Goal: Communication & Community: Share content

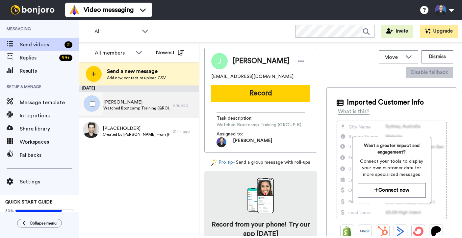
click at [127, 103] on span "[PERSON_NAME]" at bounding box center [136, 102] width 66 height 7
drag, startPoint x: 218, startPoint y: 93, endPoint x: 222, endPoint y: 94, distance: 3.4
click at [218, 93] on button "Record" at bounding box center [260, 93] width 99 height 17
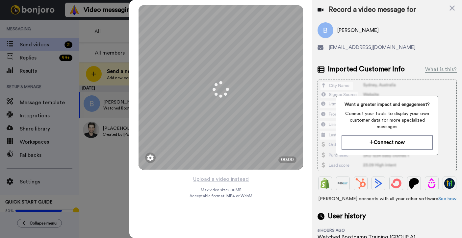
click at [254, 182] on div "Mirrored Redo 3 00:00 Upload a video instead Max video size: 500 MB Acceptable …" at bounding box center [220, 119] width 183 height 238
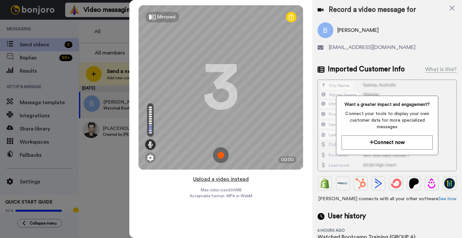
click at [233, 179] on button "Upload a video instead" at bounding box center [221, 179] width 60 height 9
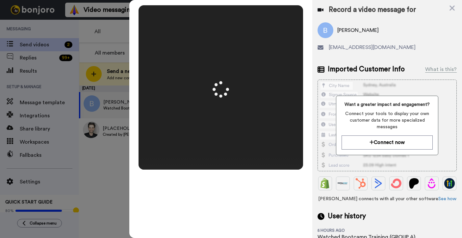
click at [300, 129] on video at bounding box center [221, 87] width 165 height 82
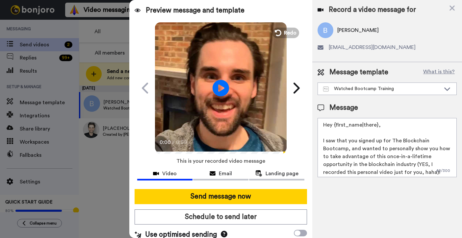
click at [273, 134] on video at bounding box center [221, 87] width 132 height 132
click at [272, 134] on video at bounding box center [221, 87] width 132 height 132
click at [266, 133] on video at bounding box center [221, 87] width 132 height 132
drag, startPoint x: 266, startPoint y: 134, endPoint x: 266, endPoint y: 156, distance: 21.7
click at [266, 134] on video at bounding box center [221, 87] width 132 height 132
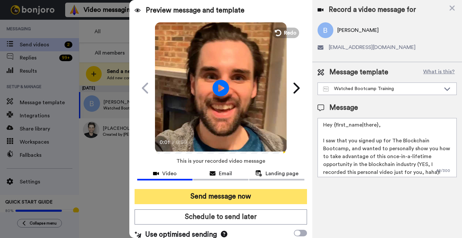
click at [269, 192] on button "Send message now" at bounding box center [221, 196] width 173 height 15
